Goal: Task Accomplishment & Management: Use online tool/utility

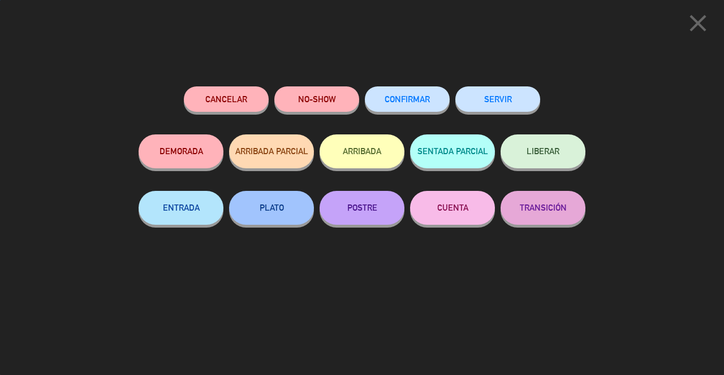
click at [517, 97] on button "SERVIR" at bounding box center [497, 98] width 85 height 25
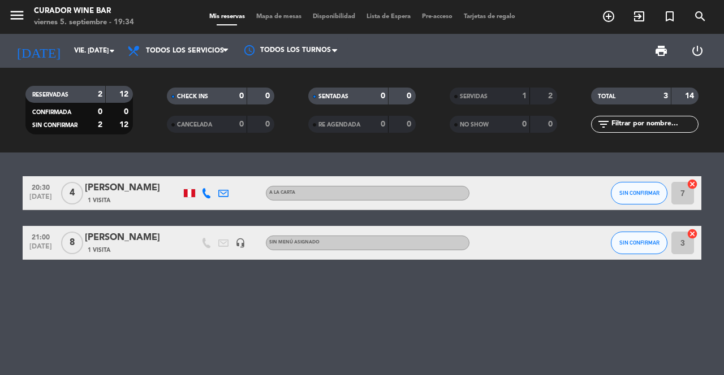
click at [634, 20] on icon "exit_to_app" at bounding box center [639, 17] width 14 height 14
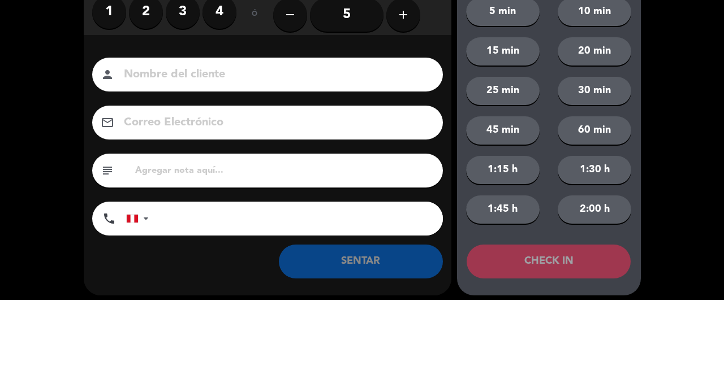
click at [188, 90] on label "3" at bounding box center [183, 87] width 34 height 34
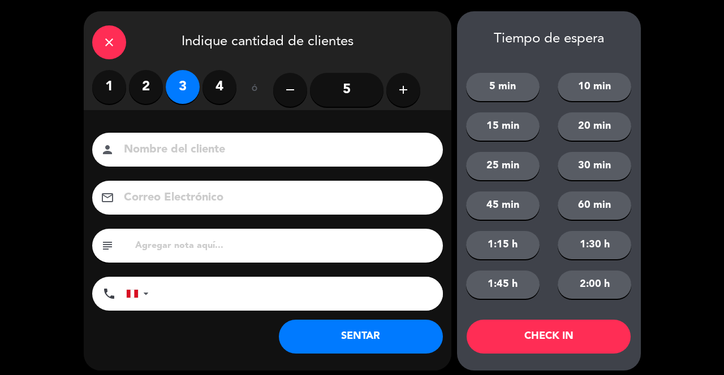
click at [299, 157] on input at bounding box center [275, 150] width 305 height 20
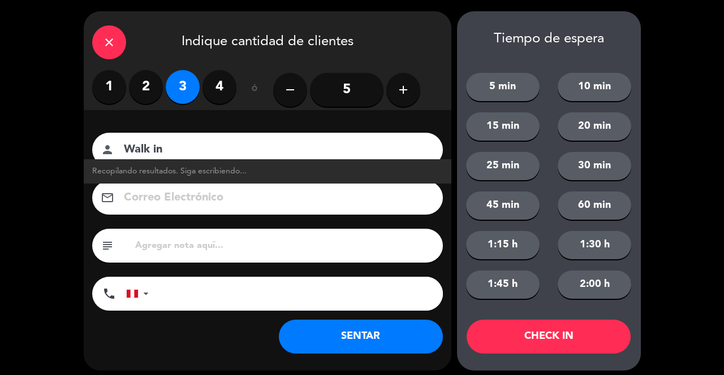
type input "Walk in"
click at [364, 342] on button "SENTAR" at bounding box center [361, 337] width 164 height 34
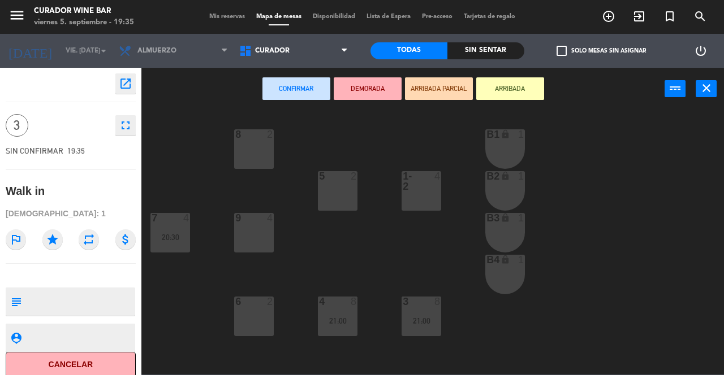
click at [427, 193] on div "1-2 4" at bounding box center [421, 191] width 40 height 40
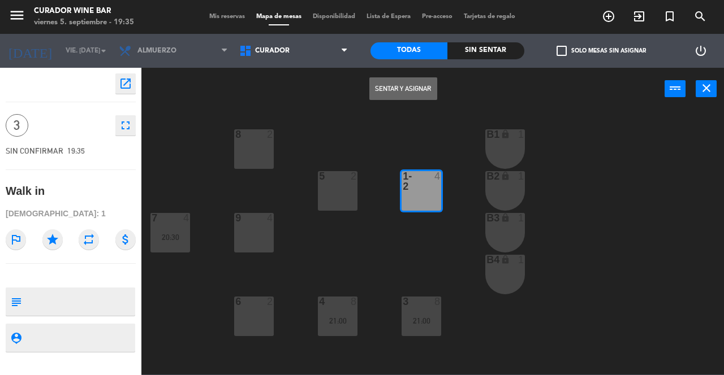
click at [406, 86] on button "Sentar y Asignar" at bounding box center [403, 88] width 68 height 23
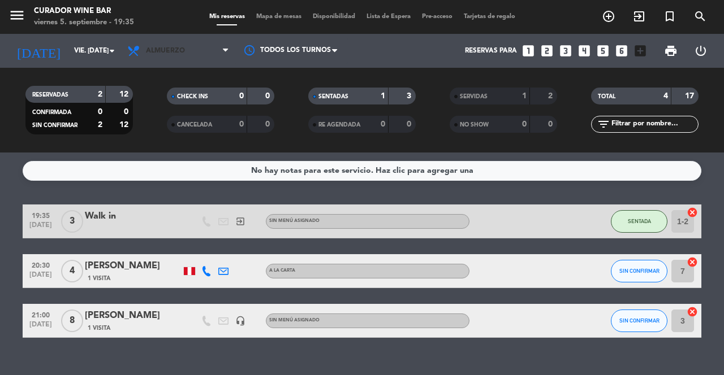
click at [204, 49] on span "Almuerzo" at bounding box center [178, 50] width 113 height 25
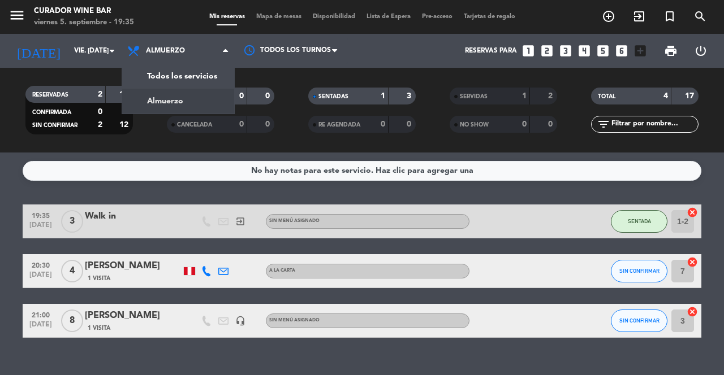
click at [199, 75] on div "menu Curador Wine Bar viernes 5. septiembre - 19:35 Mis reservas Mapa de mesas …" at bounding box center [362, 76] width 724 height 153
